Goal: Find specific page/section: Find specific page/section

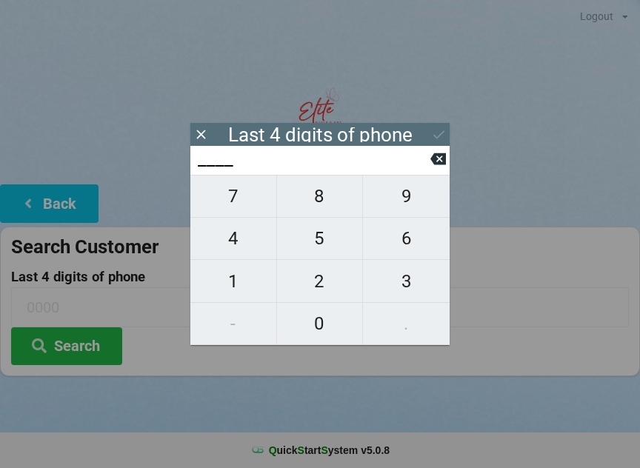
click at [318, 210] on span "8" at bounding box center [320, 196] width 86 height 31
type input "8___"
click at [406, 247] on span "6" at bounding box center [406, 238] width 87 height 31
type input "86__"
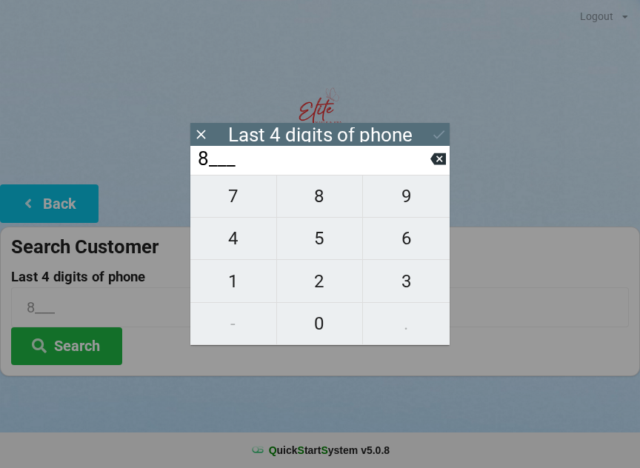
type input "86__"
click at [416, 284] on span "3" at bounding box center [406, 281] width 87 height 31
type input "863_"
click at [324, 287] on span "2" at bounding box center [320, 281] width 86 height 31
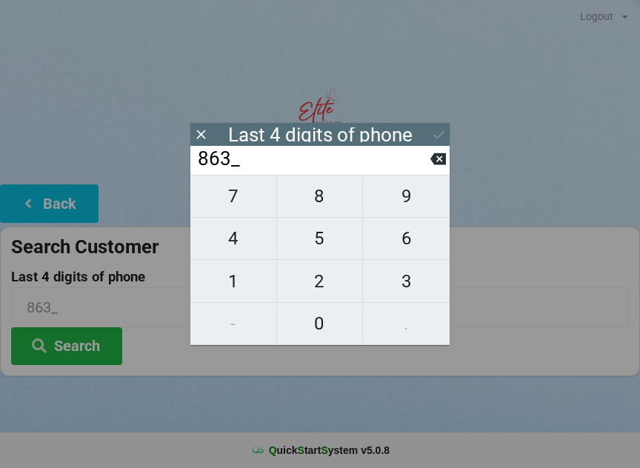
type input "8632"
click at [439, 165] on icon at bounding box center [438, 159] width 16 height 12
click at [440, 165] on icon at bounding box center [438, 159] width 16 height 12
click at [444, 162] on icon at bounding box center [438, 159] width 16 height 12
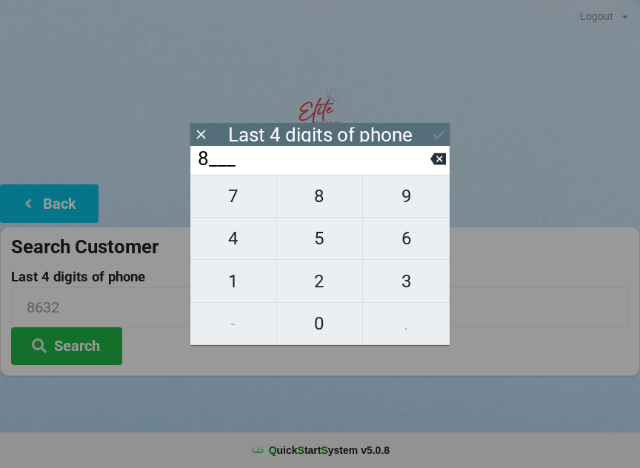
type input "____"
click at [320, 231] on span "5" at bounding box center [320, 238] width 86 height 31
type input "5___"
click at [413, 302] on button "3" at bounding box center [406, 281] width 87 height 42
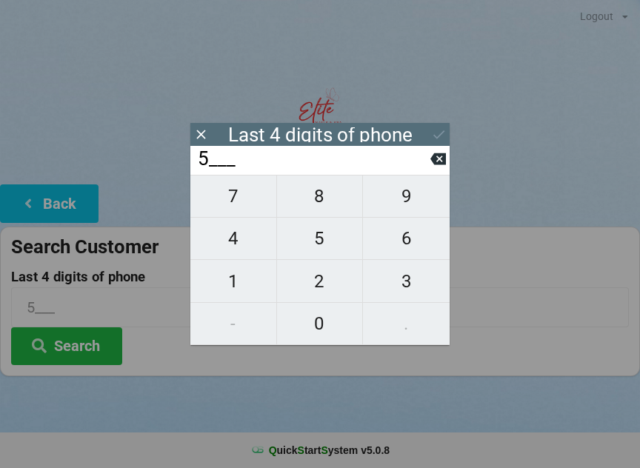
type input "53__"
click at [413, 290] on span "3" at bounding box center [406, 281] width 87 height 31
type input "533_"
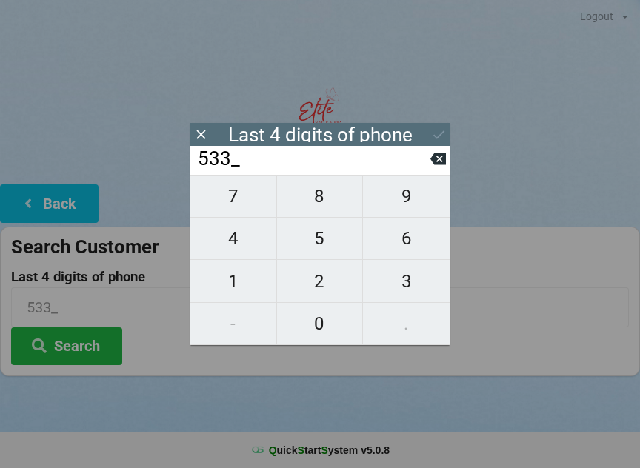
click at [324, 321] on span "0" at bounding box center [320, 323] width 86 height 31
type input "5330"
click at [101, 345] on button "Search" at bounding box center [66, 346] width 111 height 38
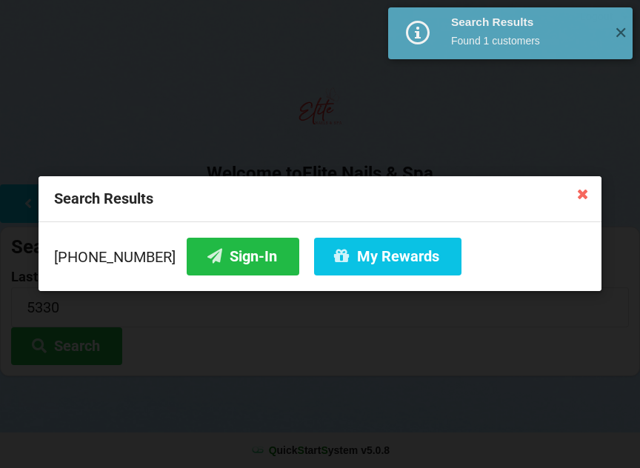
click at [224, 262] on button "Sign-In" at bounding box center [243, 257] width 113 height 38
